Goal: Transaction & Acquisition: Purchase product/service

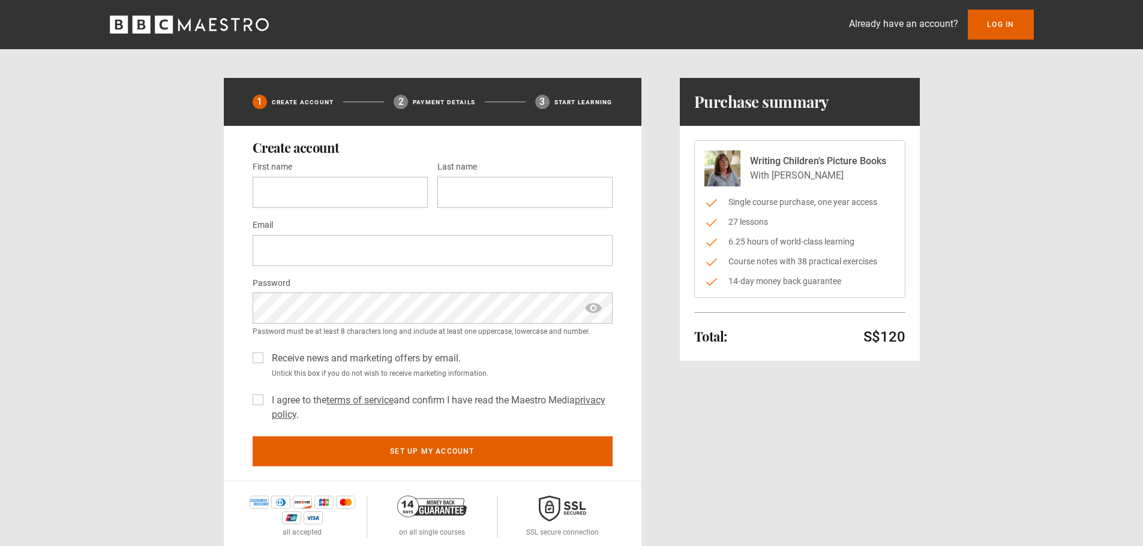
click at [212, 31] on icon "BBC Maestro" at bounding box center [212, 24] width 7 height 13
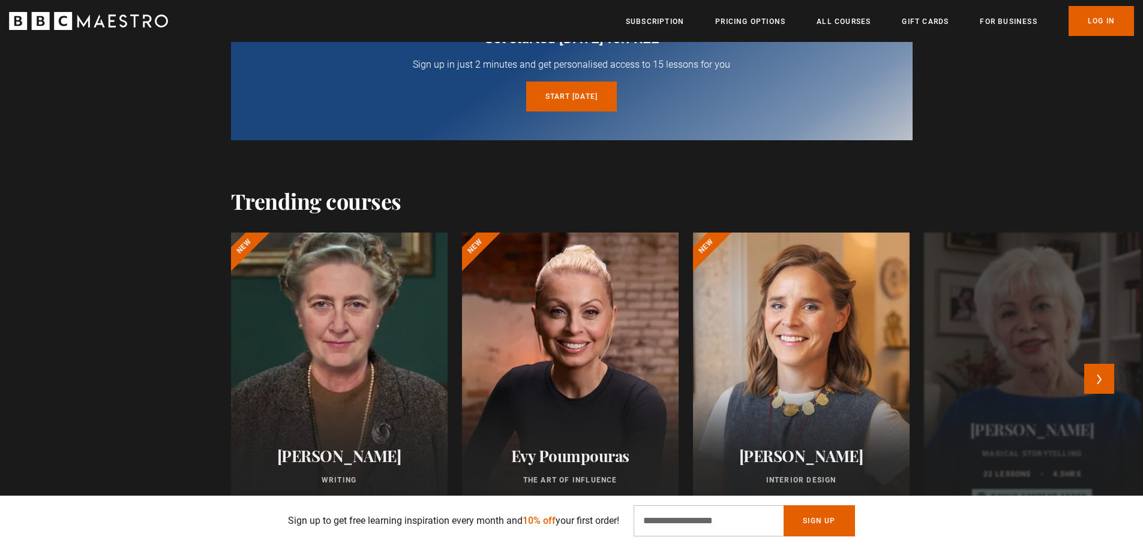
scroll to position [780, 0]
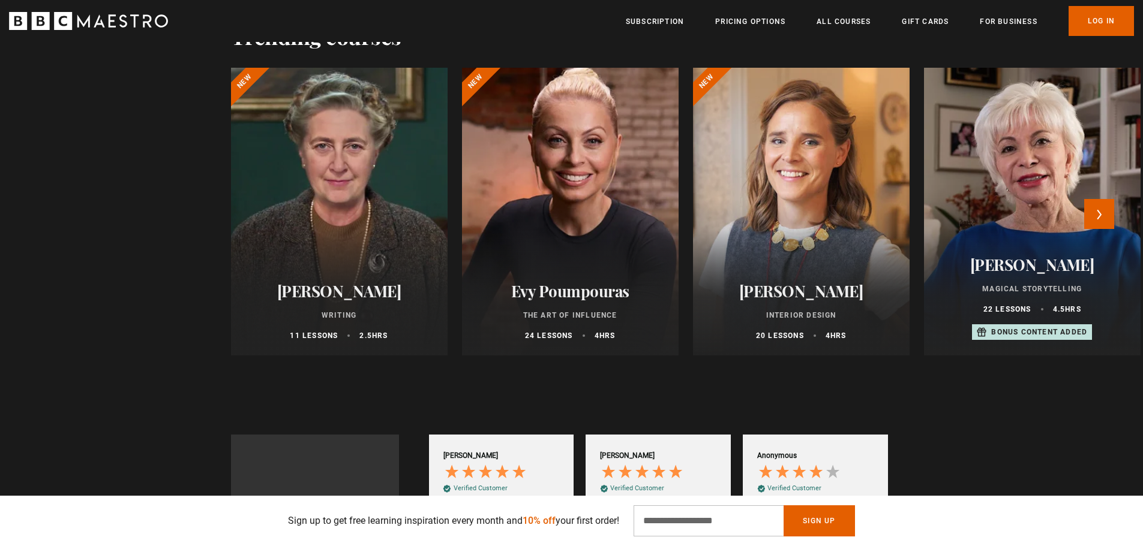
click at [576, 253] on div at bounding box center [570, 211] width 238 height 317
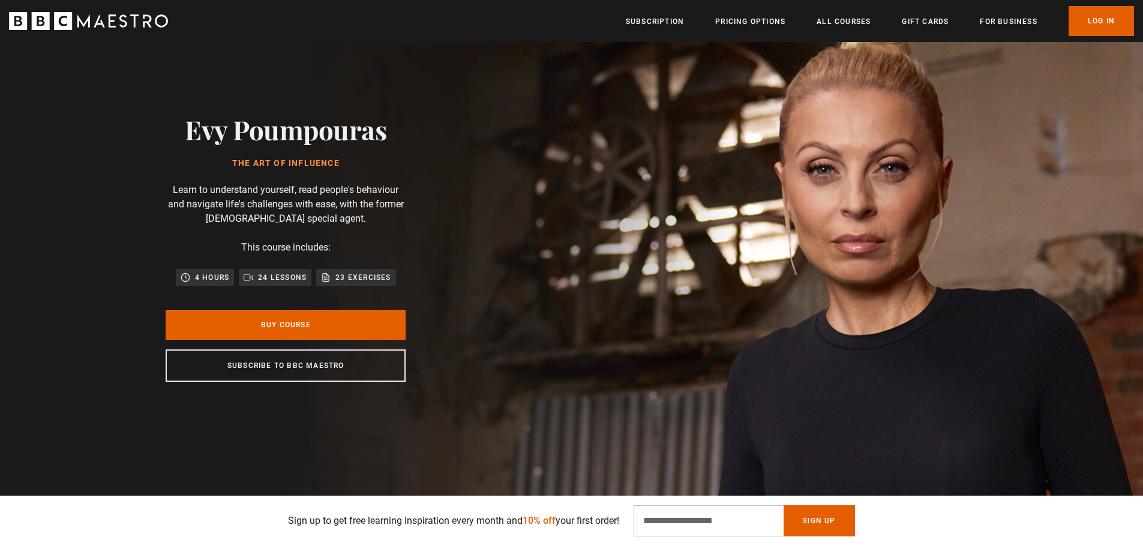
scroll to position [120, 0]
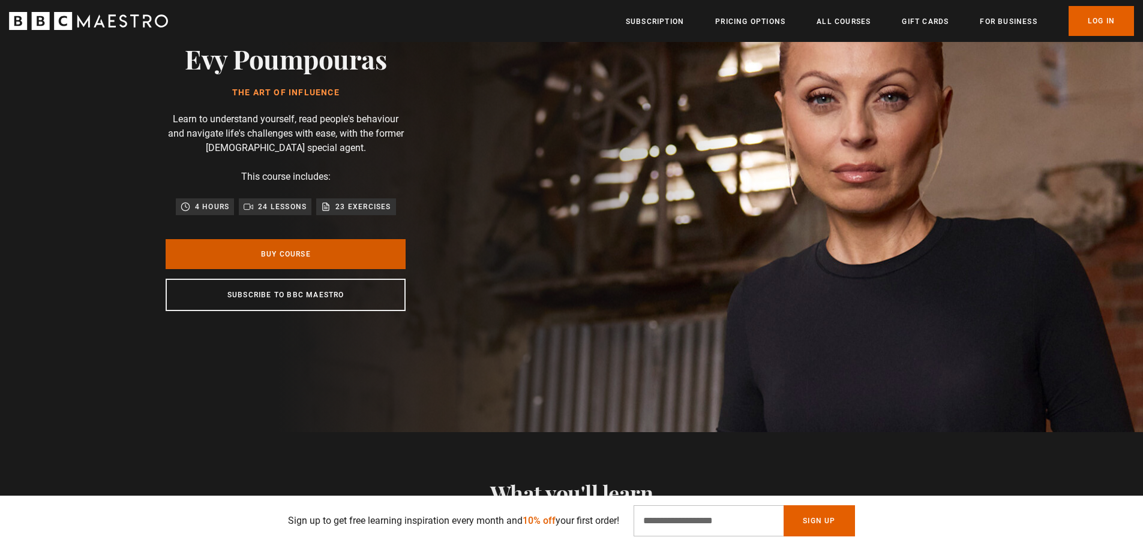
click at [353, 259] on link "Buy Course" at bounding box center [286, 254] width 240 height 30
